Goal: Task Accomplishment & Management: Manage account settings

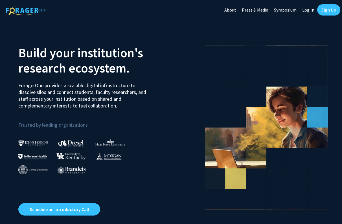
click at [310, 9] on link "Log In" at bounding box center [308, 10] width 18 height 20
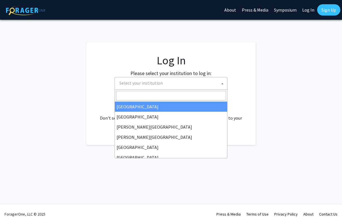
click at [210, 85] on span "Select your institution" at bounding box center [172, 83] width 110 height 12
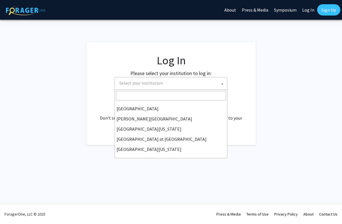
scroll to position [197, 0]
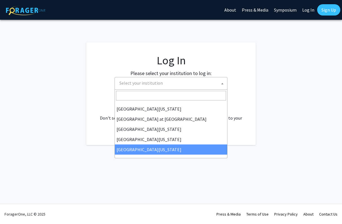
select select "33"
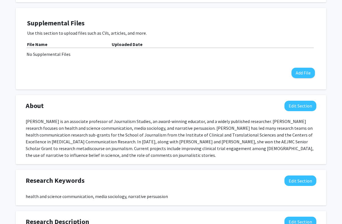
scroll to position [183, 0]
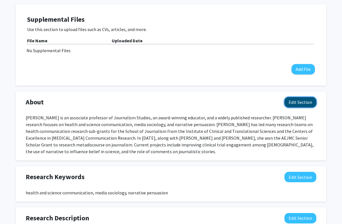
click at [304, 97] on button "Edit Section" at bounding box center [300, 102] width 32 height 10
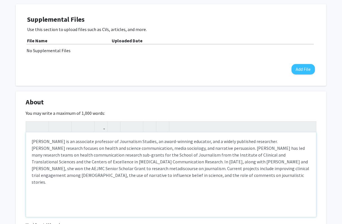
click at [82, 135] on div "[PERSON_NAME] is an associate professor of Journalism Studies, an award-winning…" at bounding box center [171, 174] width 290 height 85
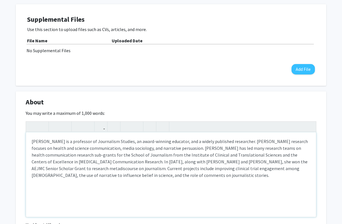
type textarea "[PERSON_NAME] is a professor of Journalism Studies, an award-winning educator, …"
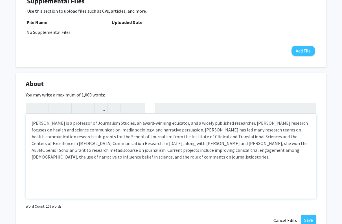
scroll to position [205, 0]
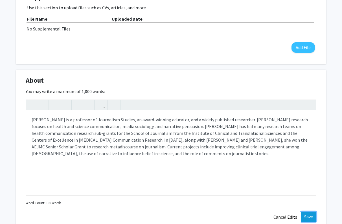
click at [304, 212] on button "Save" at bounding box center [309, 217] width 16 height 10
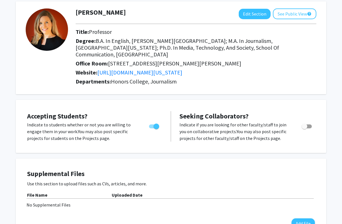
scroll to position [0, 0]
